Goal: Task Accomplishment & Management: Complete application form

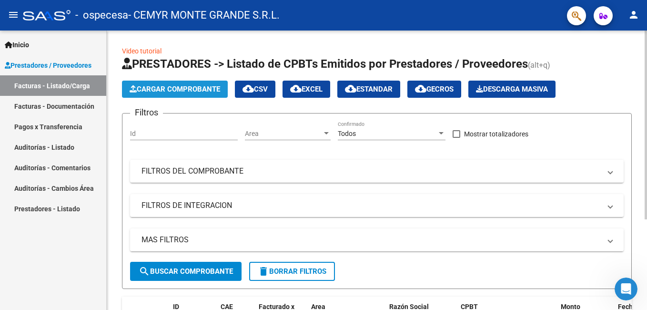
click at [167, 90] on span "Cargar Comprobante" at bounding box center [175, 89] width 91 height 9
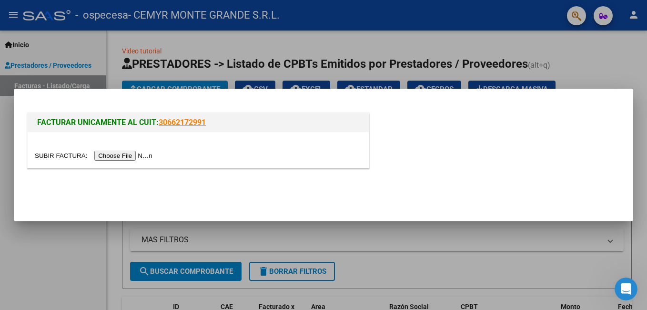
click at [123, 156] on input "file" at bounding box center [95, 156] width 121 height 10
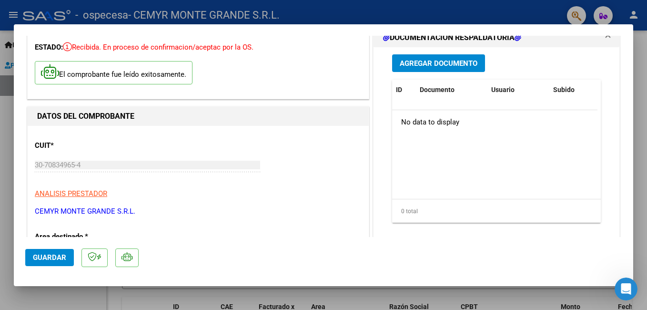
scroll to position [143, 0]
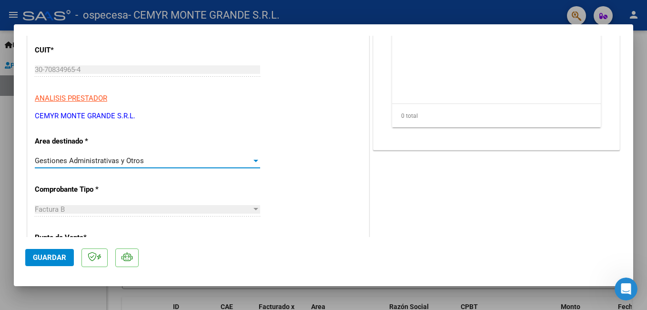
click at [252, 158] on div at bounding box center [256, 161] width 9 height 8
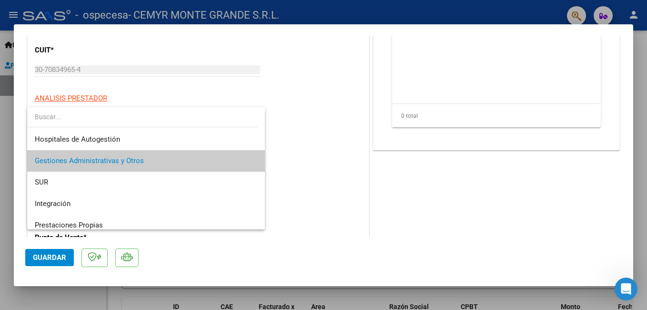
scroll to position [71, 0]
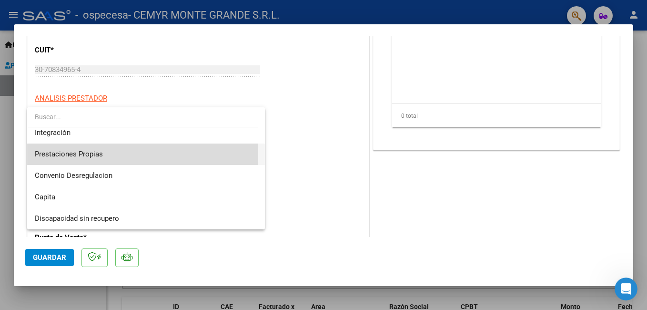
click at [104, 155] on span "Prestaciones Propias" at bounding box center [146, 153] width 223 height 21
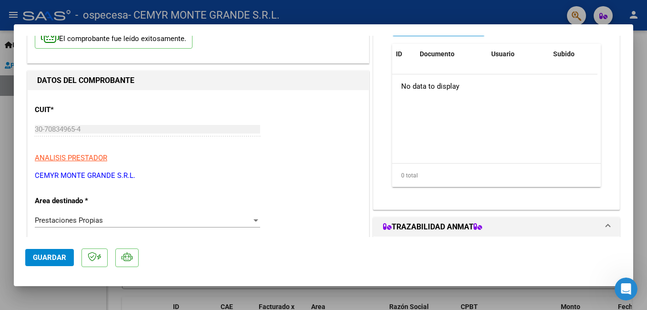
scroll to position [0, 0]
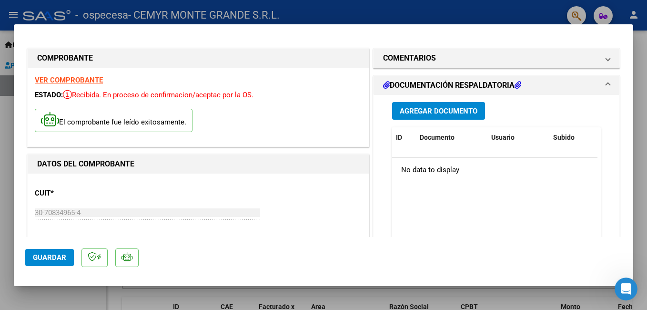
click at [429, 115] on span "Agregar Documento" at bounding box center [439, 111] width 78 height 9
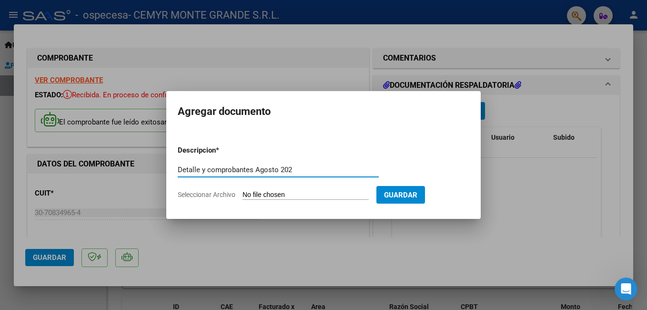
click at [305, 169] on input "Detalle y comprobantes Agosto 202" at bounding box center [278, 169] width 201 height 9
type input "Detalle y comprobantes [DATE]"
click at [263, 195] on input "Seleccionar Archivo" at bounding box center [306, 195] width 126 height 9
type input "C:\fakepath\ospecesa.pdf"
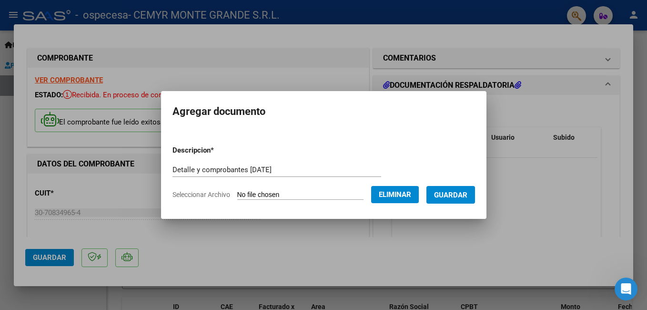
click at [466, 197] on span "Guardar" at bounding box center [450, 195] width 33 height 9
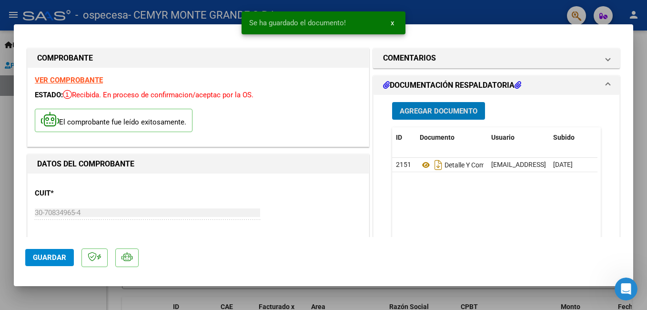
click at [47, 261] on span "Guardar" at bounding box center [49, 257] width 33 height 9
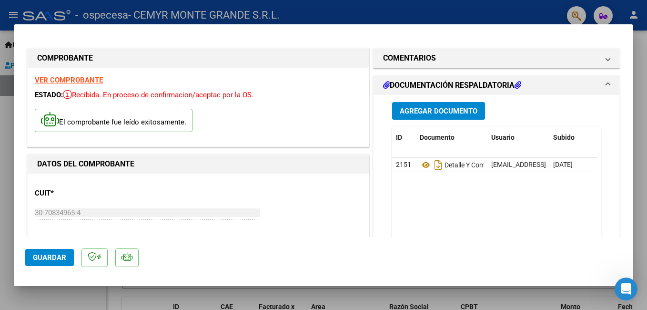
click at [67, 79] on strong "VER COMPROBANTE" at bounding box center [69, 80] width 68 height 9
click at [459, 11] on div at bounding box center [323, 155] width 647 height 310
type input "$ 0,00"
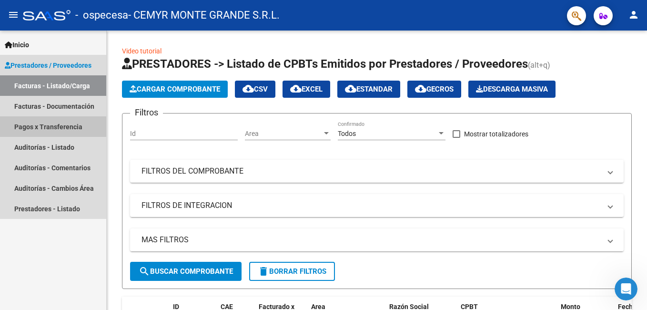
click at [61, 126] on link "Pagos x Transferencia" at bounding box center [53, 126] width 106 height 20
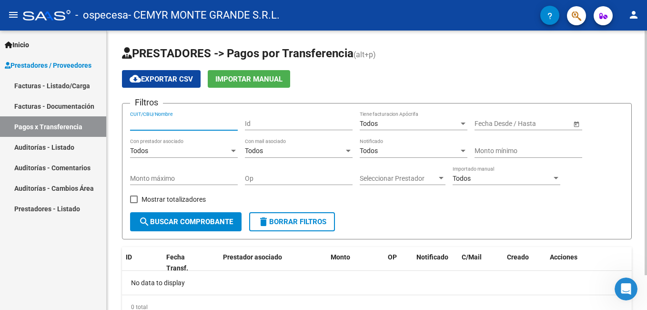
click at [210, 125] on input "CUIT/CBU/Nombre" at bounding box center [184, 124] width 108 height 8
type input "30708318430"
click at [221, 219] on span "search Buscar Comprobante" at bounding box center [186, 221] width 94 height 9
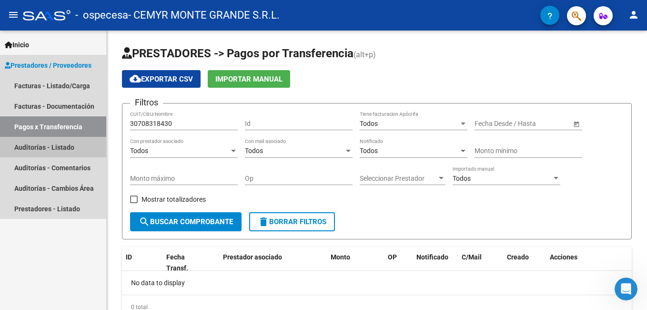
click at [69, 144] on link "Auditorías - Listado" at bounding box center [53, 147] width 106 height 20
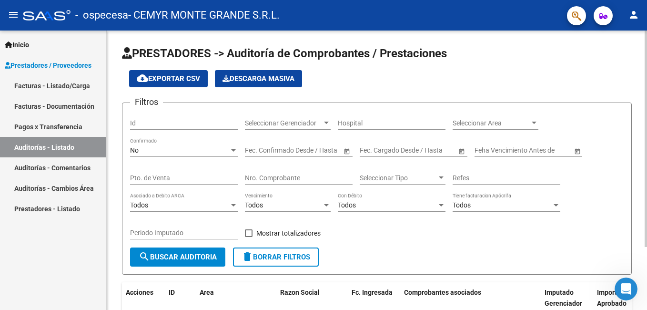
scroll to position [48, 0]
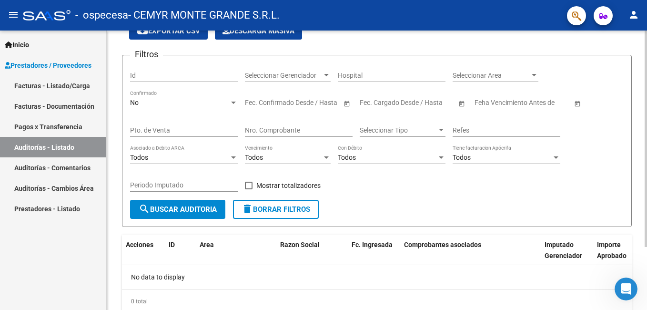
click at [207, 211] on span "search Buscar Auditoria" at bounding box center [178, 209] width 78 height 9
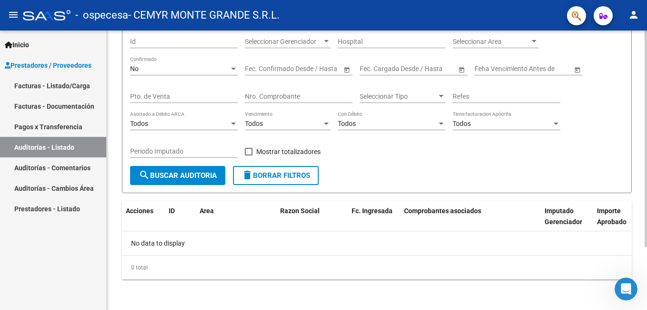
scroll to position [0, 0]
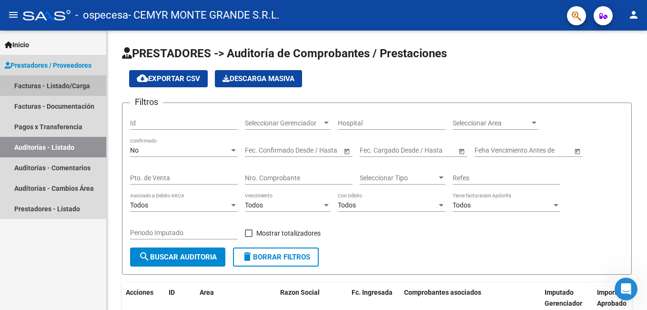
click at [26, 85] on link "Facturas - Listado/Carga" at bounding box center [53, 85] width 106 height 20
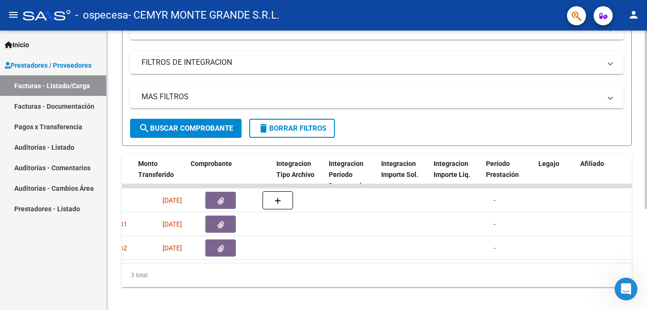
scroll to position [0, 987]
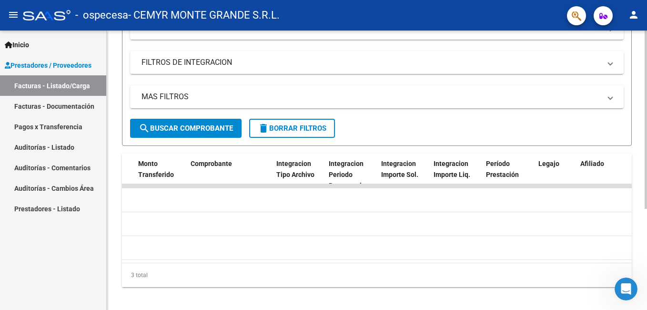
click at [122, 263] on datatable-body "14431 Prestaciones Propias CEMYR MONTE GRANDE S.R.L. 30708349654 Factura B: 2 -…" at bounding box center [377, 223] width 510 height 79
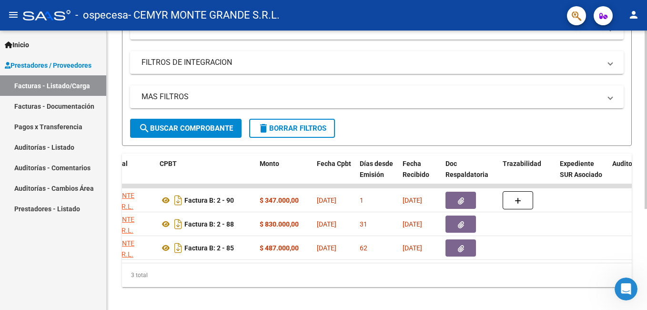
scroll to position [0, 282]
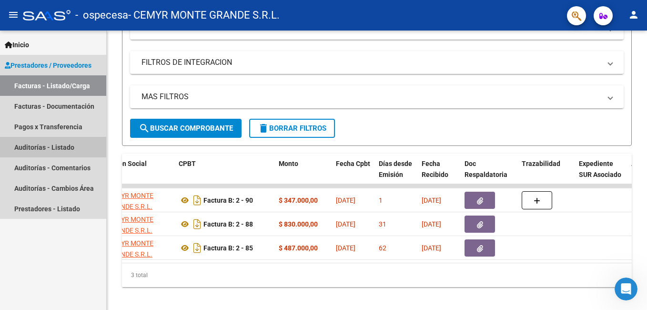
click at [59, 149] on link "Auditorías - Listado" at bounding box center [53, 147] width 106 height 20
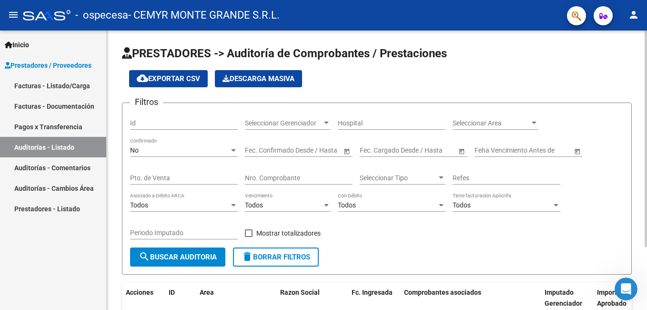
click at [328, 122] on div at bounding box center [326, 123] width 5 height 2
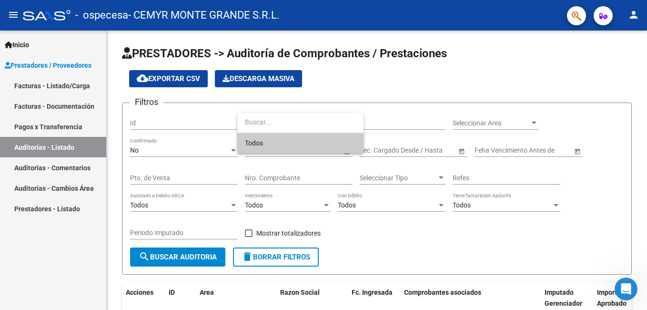
click at [260, 143] on span "Todos" at bounding box center [300, 143] width 111 height 20
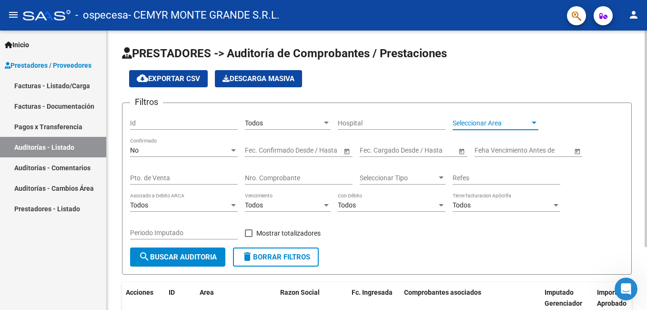
click at [538, 122] on div at bounding box center [534, 123] width 9 height 8
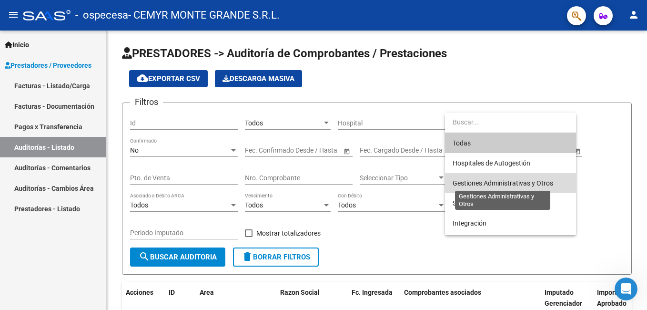
click at [474, 179] on span "Gestiones Administrativas y Otros" at bounding box center [503, 183] width 101 height 8
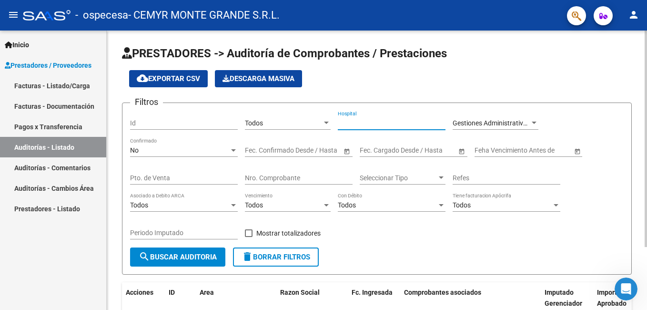
click at [364, 123] on input "Hospital" at bounding box center [392, 123] width 108 height 8
click at [235, 149] on div at bounding box center [233, 150] width 5 height 2
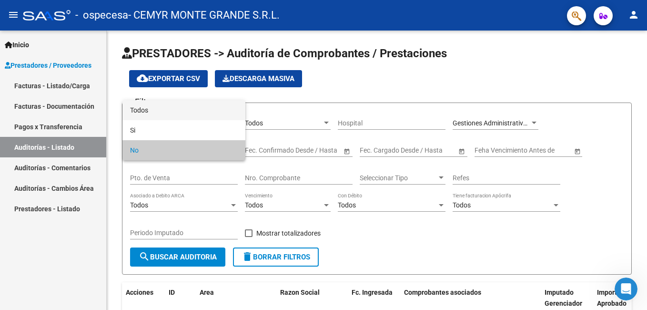
click at [146, 107] on span "Todos" at bounding box center [184, 110] width 108 height 20
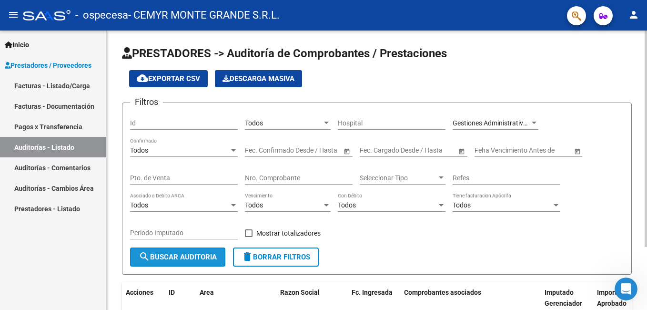
click at [201, 261] on span "search Buscar Auditoria" at bounding box center [178, 257] width 78 height 9
